Goal: Navigation & Orientation: Understand site structure

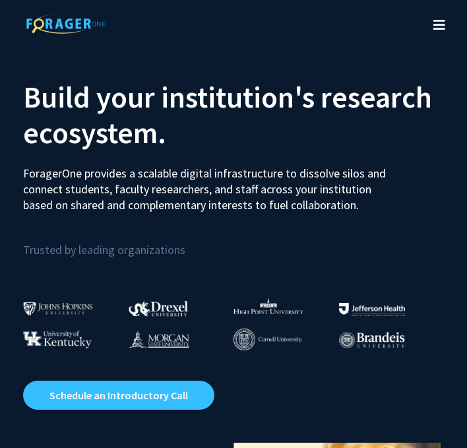
click at [442, 24] on icon "Toggle navigation" at bounding box center [440, 24] width 12 height 13
